Goal: Task Accomplishment & Management: Manage account settings

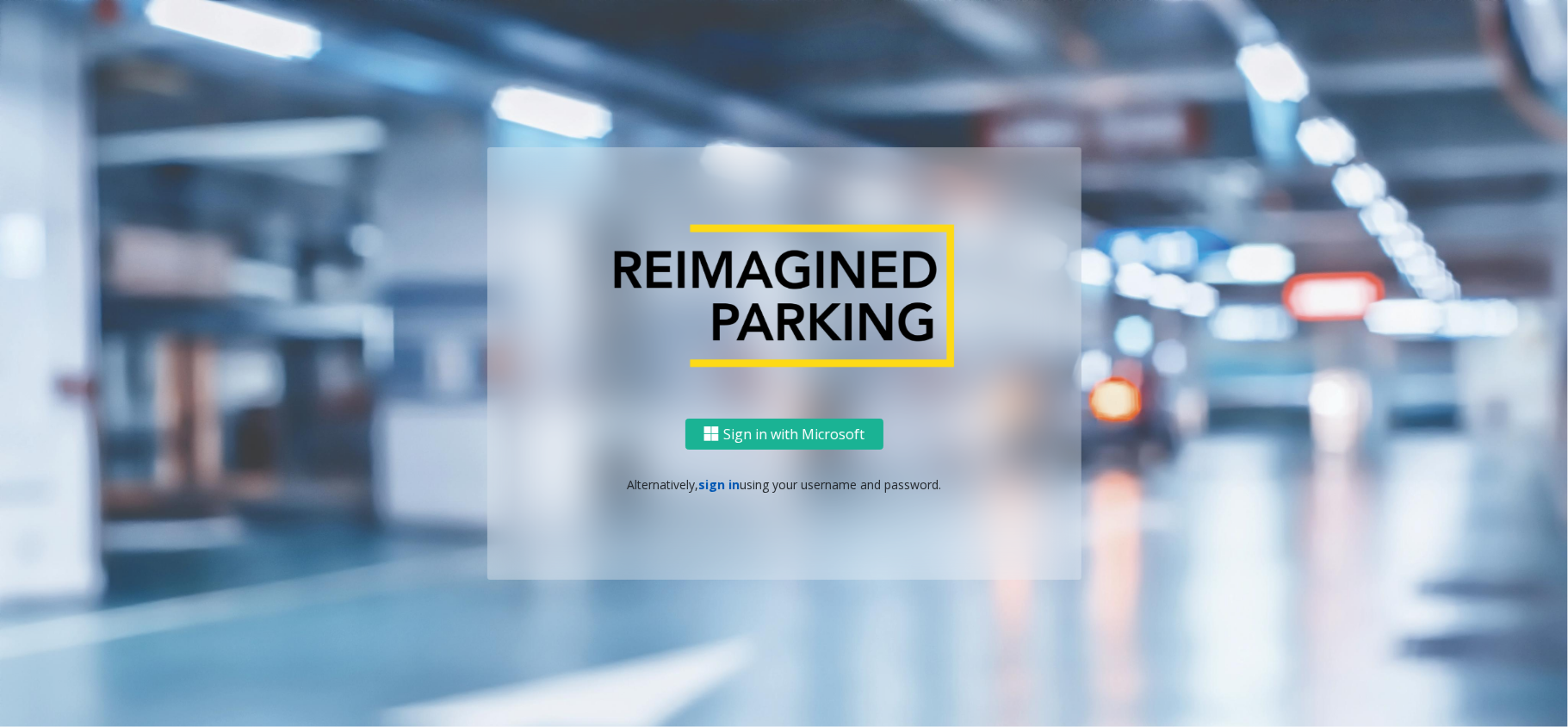
click at [714, 487] on link "sign in" at bounding box center [719, 483] width 41 height 16
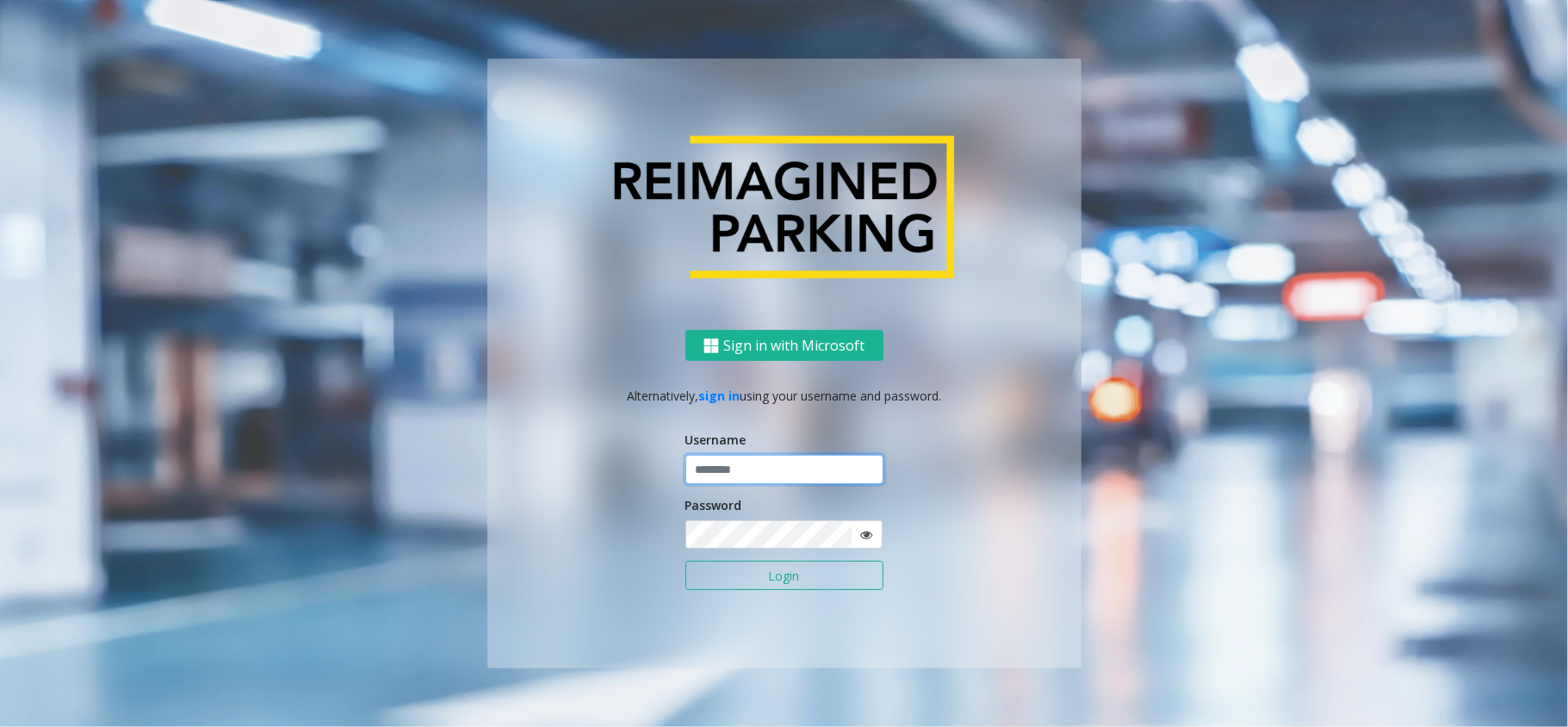
click at [734, 477] on input "text" at bounding box center [784, 469] width 198 height 30
type input "*********"
click at [685, 561] on button "Login" at bounding box center [784, 575] width 198 height 30
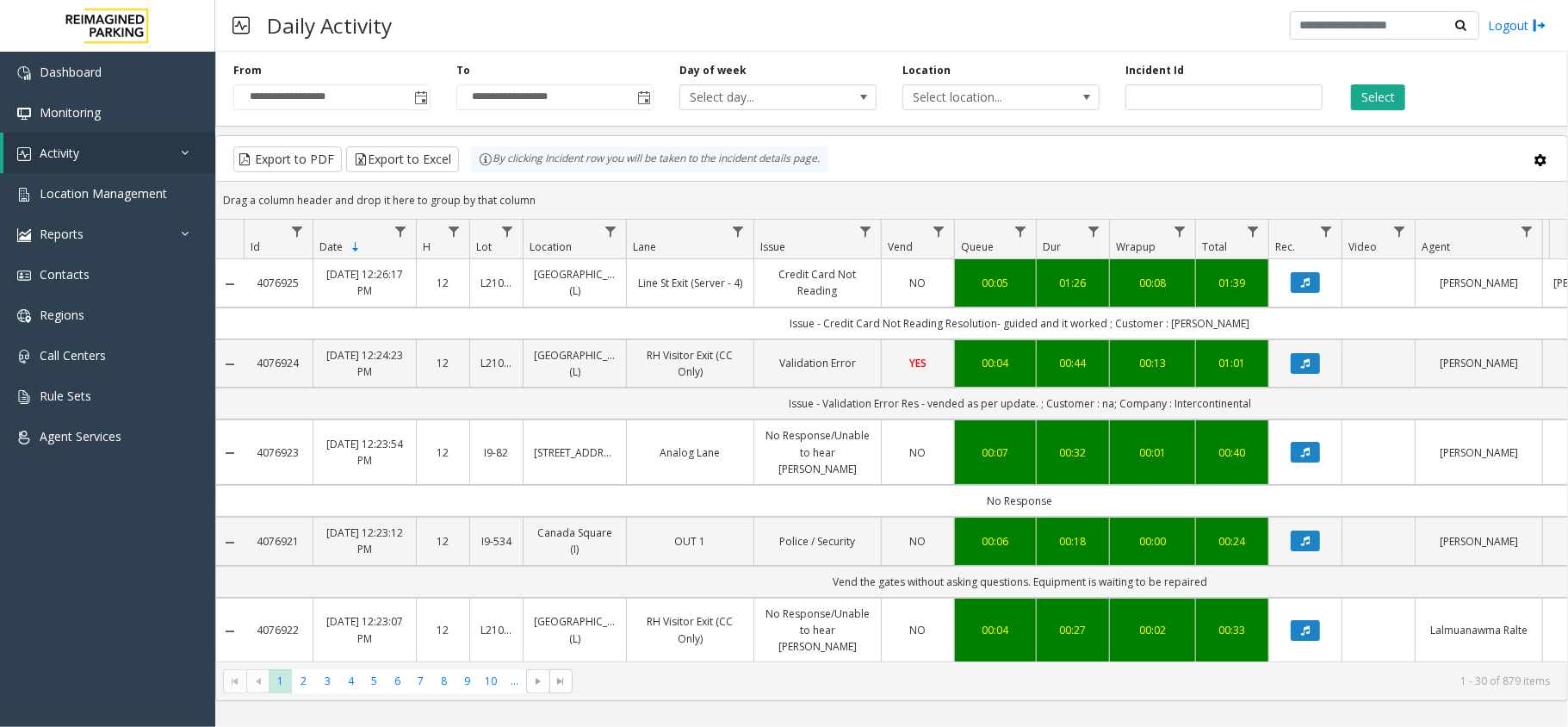
click at [554, 11] on div "Daily Activity Logout" at bounding box center [891, 26] width 1353 height 52
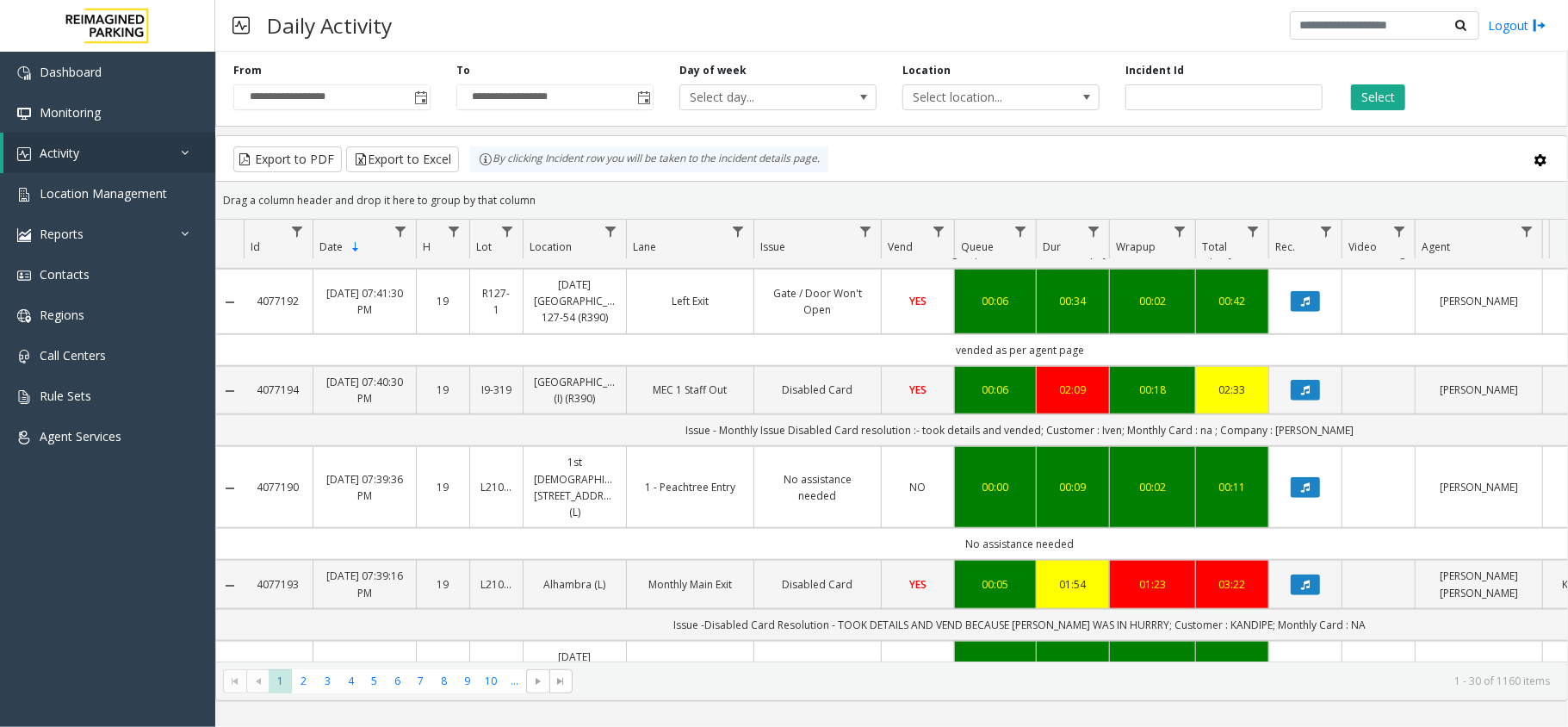
scroll to position [1033, 0]
